Goal: Navigation & Orientation: Find specific page/section

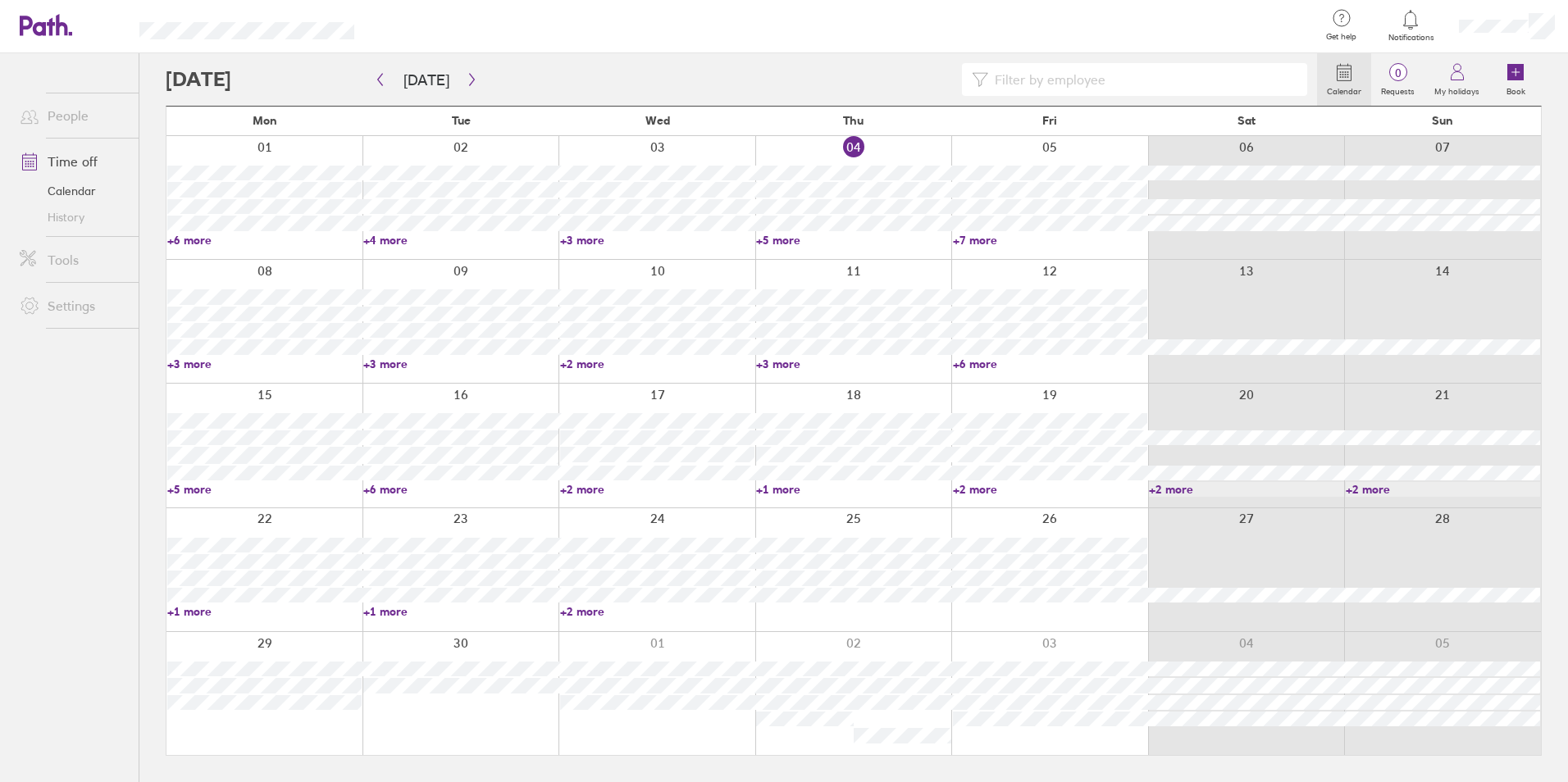
click at [768, 238] on link "+5 more" at bounding box center [853, 240] width 194 height 15
click at [1005, 248] on div at bounding box center [1049, 197] width 197 height 123
click at [1148, 235] on div at bounding box center [1246, 197] width 197 height 123
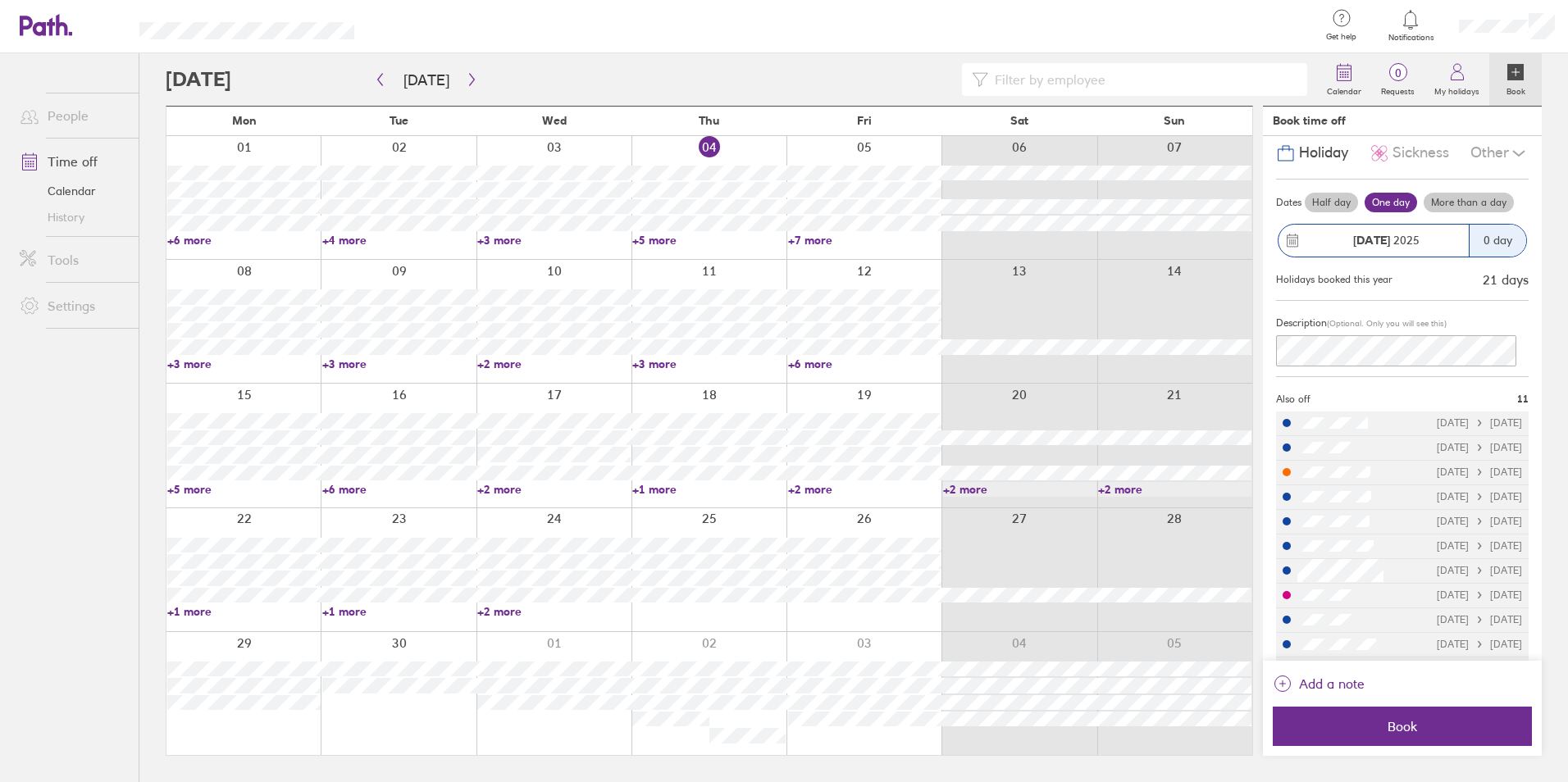
scroll to position [64, 0]
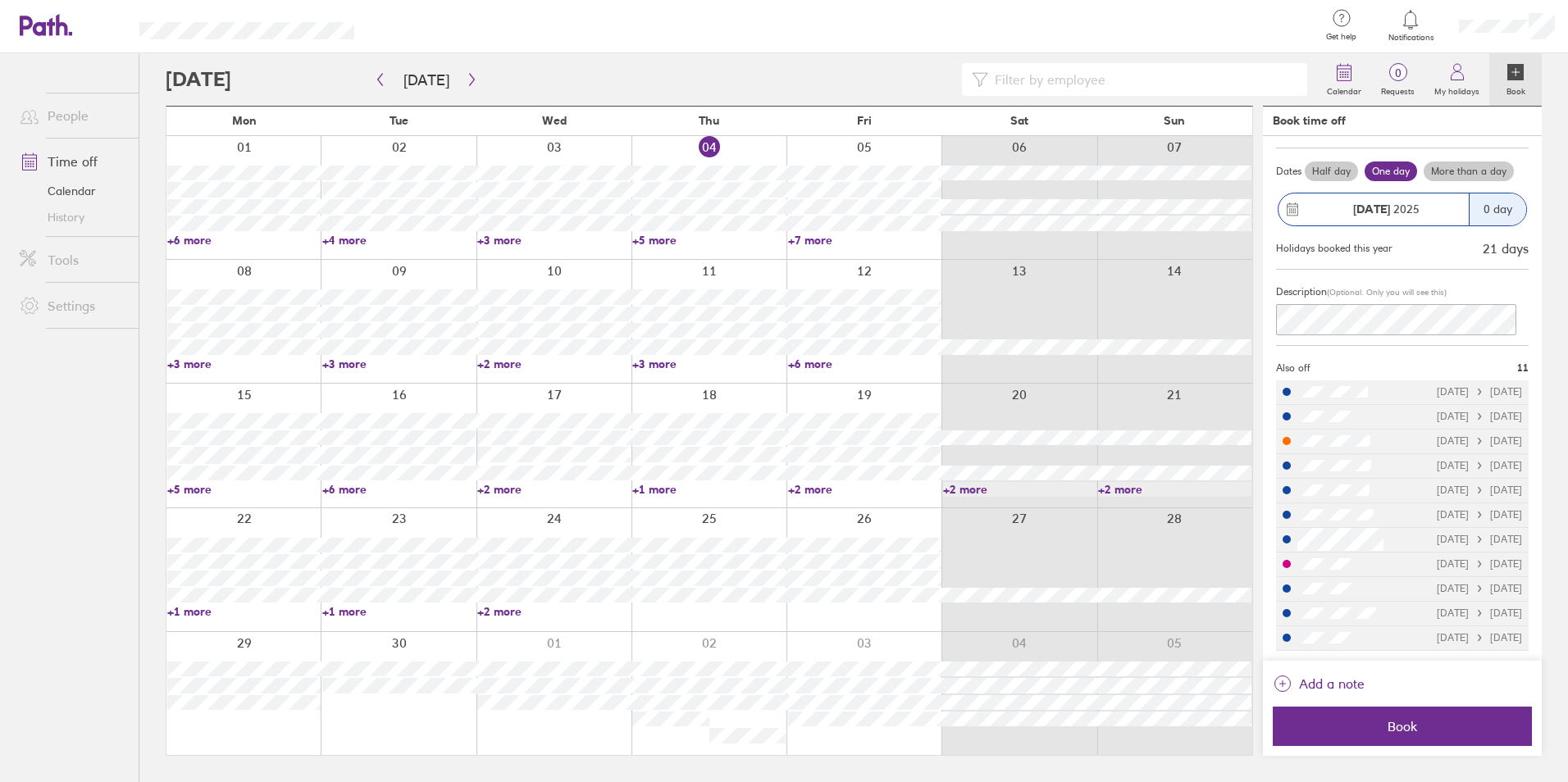
drag, startPoint x: 108, startPoint y: 448, endPoint x: 103, endPoint y: 437, distance: 12.1
click at [105, 445] on ul "People Time off Calendar History Tools Settings" at bounding box center [69, 391] width 138 height 675
click at [53, 109] on link "People" at bounding box center [72, 116] width 132 height 33
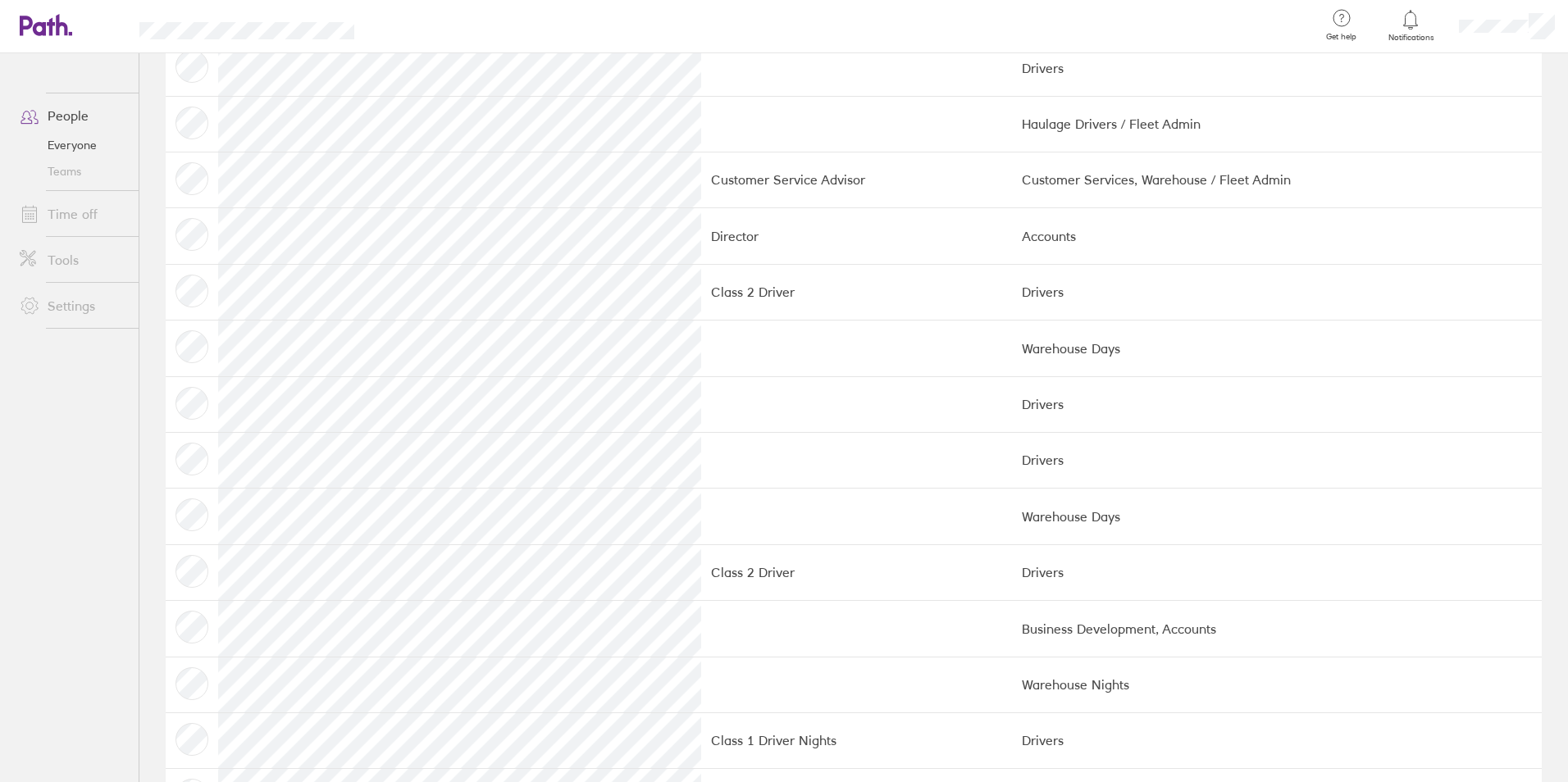
scroll to position [2697, 0]
